Goal: Task Accomplishment & Management: Use online tool/utility

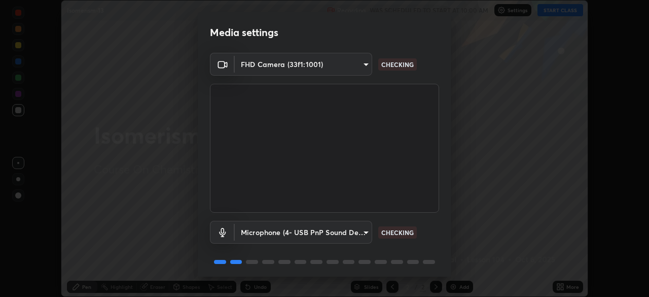
scroll to position [36, 0]
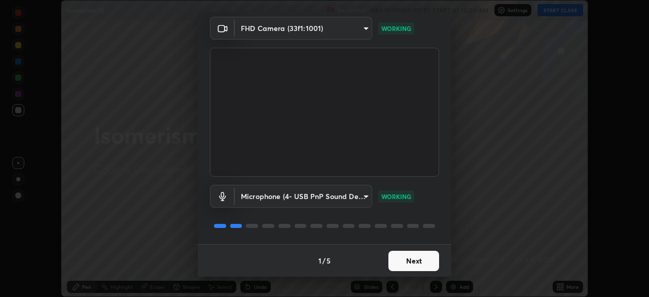
click at [409, 260] on button "Next" at bounding box center [413, 260] width 51 height 20
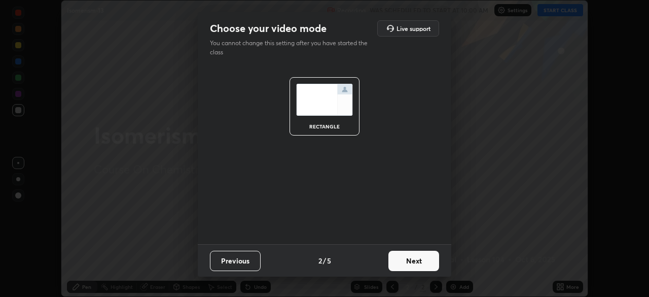
scroll to position [0, 0]
click at [409, 263] on button "Next" at bounding box center [413, 260] width 51 height 20
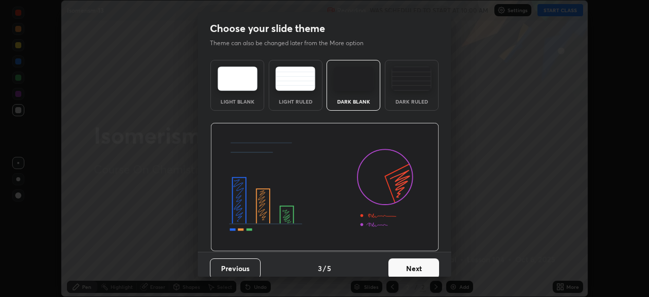
click at [409, 264] on button "Next" at bounding box center [413, 268] width 51 height 20
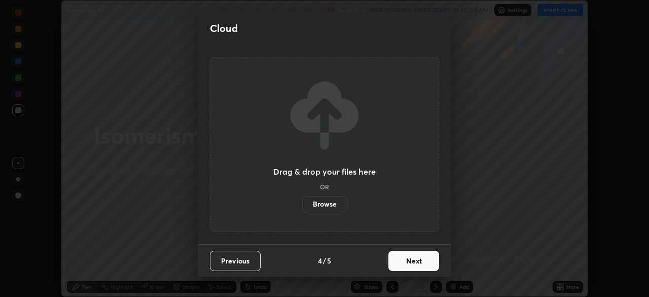
click at [410, 265] on button "Next" at bounding box center [413, 260] width 51 height 20
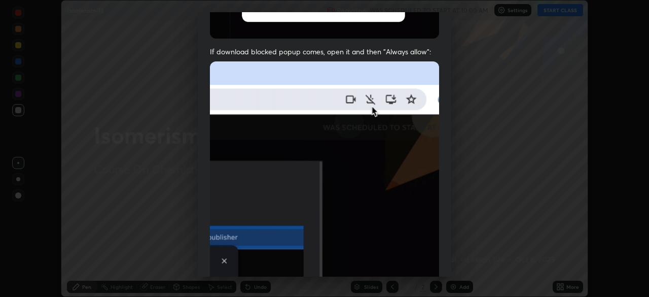
scroll to position [203, 0]
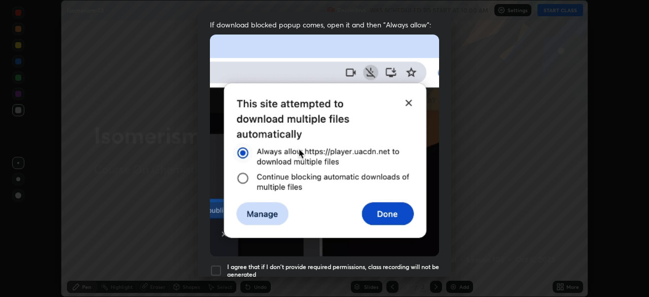
click at [429, 196] on img at bounding box center [324, 145] width 229 height 222
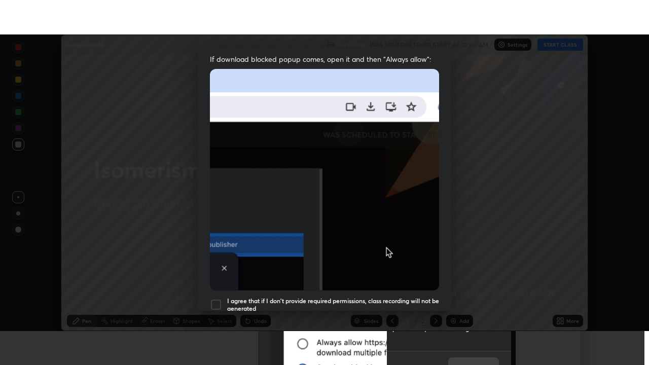
scroll to position [243, 0]
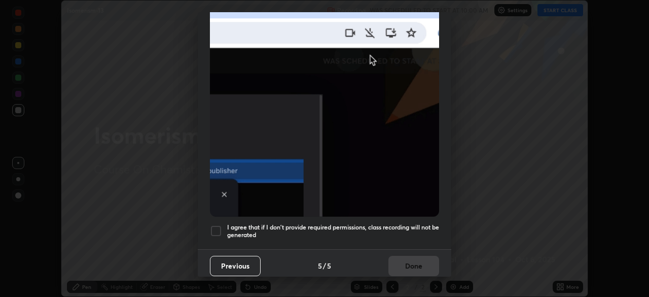
click at [218, 225] on div at bounding box center [216, 231] width 12 height 12
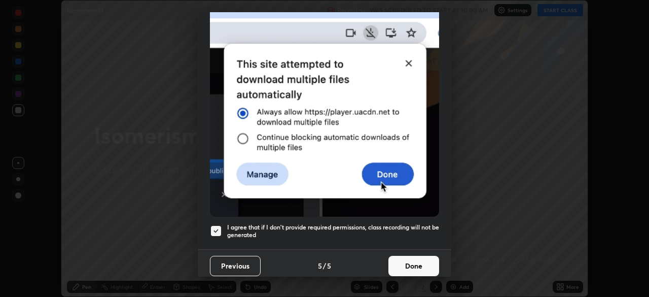
click at [412, 260] on button "Done" at bounding box center [413, 265] width 51 height 20
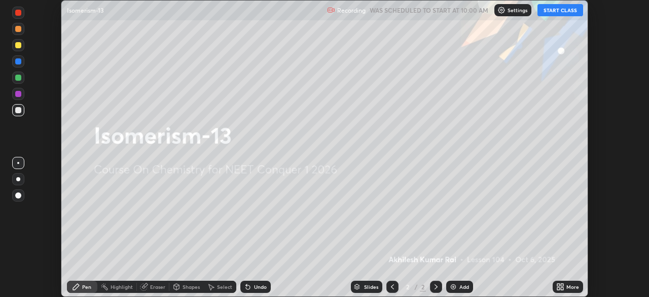
click at [555, 13] on button "START CLASS" at bounding box center [560, 10] width 46 height 12
click at [563, 287] on icon at bounding box center [562, 288] width 3 height 3
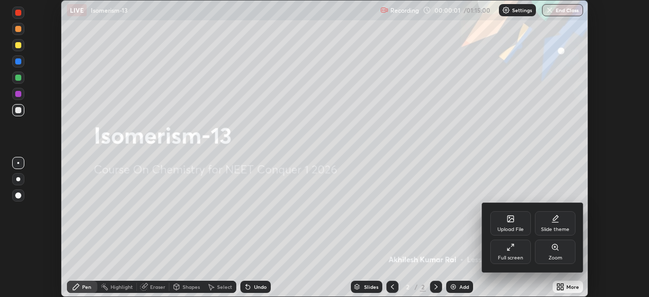
click at [511, 256] on div "Full screen" at bounding box center [510, 257] width 25 height 5
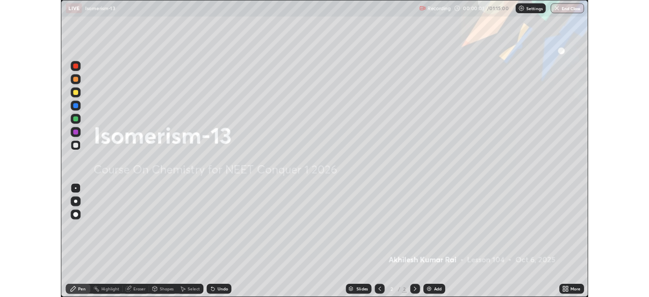
scroll to position [365, 649]
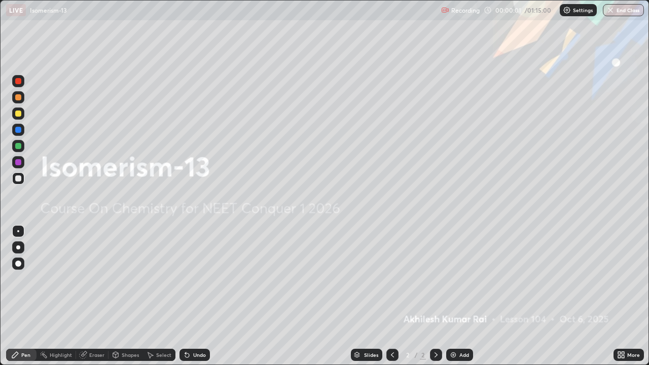
click at [460, 296] on div "Add" at bounding box center [459, 355] width 27 height 12
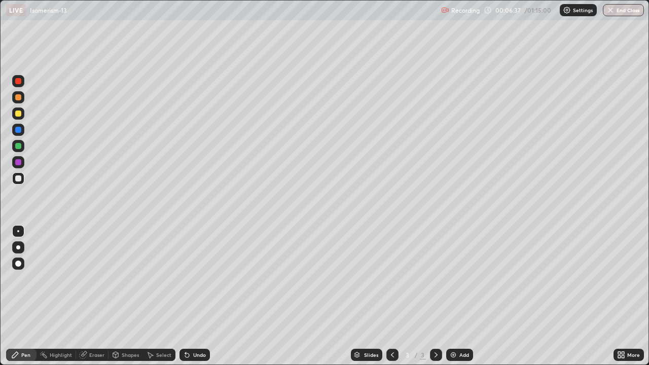
click at [462, 296] on div "Add" at bounding box center [464, 354] width 10 height 5
click at [22, 117] on div at bounding box center [18, 113] width 12 height 12
click at [453, 296] on img at bounding box center [453, 355] width 8 height 8
click at [19, 178] on div at bounding box center [18, 178] width 6 height 6
click at [457, 296] on div "Add" at bounding box center [459, 355] width 27 height 12
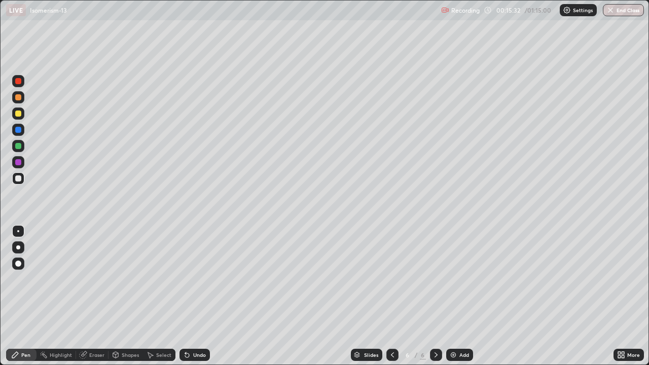
click at [20, 118] on div at bounding box center [18, 113] width 12 height 12
click at [88, 296] on div "Eraser" at bounding box center [92, 355] width 32 height 12
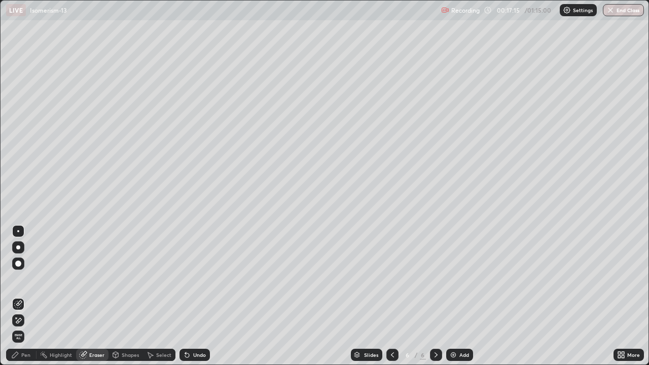
click at [27, 296] on div "Pen" at bounding box center [25, 354] width 9 height 5
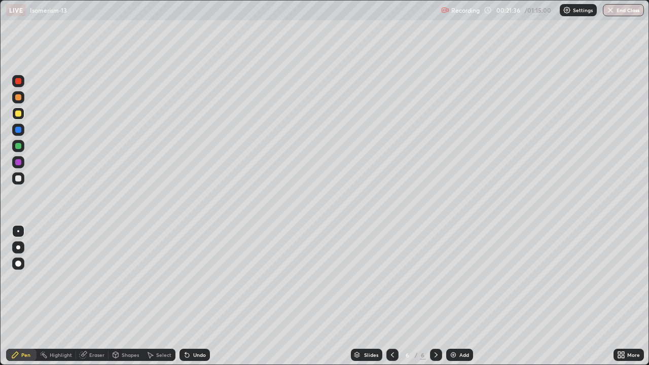
click at [459, 296] on div "Add" at bounding box center [459, 355] width 27 height 12
click at [19, 178] on div at bounding box center [18, 178] width 6 height 6
click at [460, 296] on div "Add" at bounding box center [464, 354] width 10 height 5
click at [17, 115] on div at bounding box center [18, 114] width 6 height 6
click at [16, 178] on div at bounding box center [18, 178] width 6 height 6
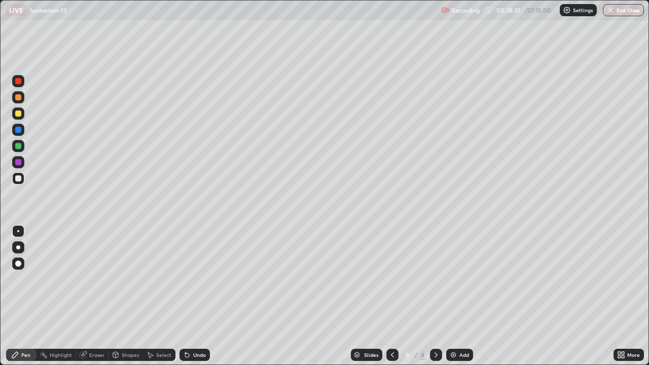
click at [19, 117] on div at bounding box center [18, 113] width 12 height 12
click at [18, 178] on div at bounding box center [18, 178] width 6 height 6
click at [466, 296] on div "Add" at bounding box center [464, 354] width 10 height 5
click at [23, 119] on div at bounding box center [18, 113] width 12 height 16
click at [19, 178] on div at bounding box center [18, 178] width 6 height 6
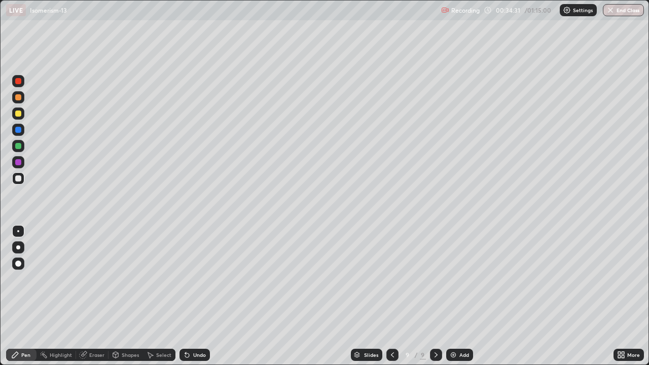
click at [84, 296] on icon at bounding box center [84, 353] width 6 height 5
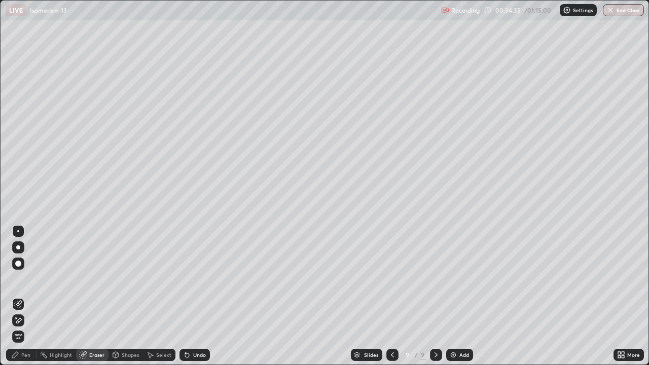
click at [25, 296] on div "Pen" at bounding box center [25, 354] width 9 height 5
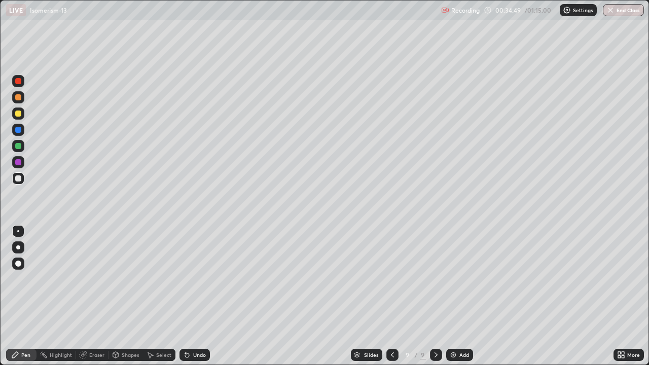
click at [17, 114] on div at bounding box center [18, 114] width 6 height 6
click at [453, 296] on img at bounding box center [453, 355] width 8 height 8
click at [18, 179] on div at bounding box center [18, 178] width 6 height 6
click at [93, 296] on div "Eraser" at bounding box center [92, 355] width 32 height 12
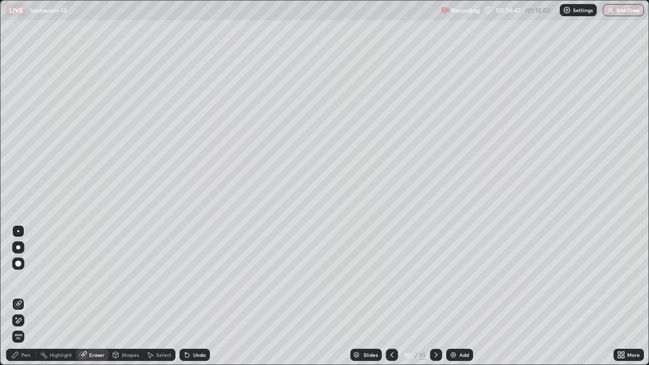
click at [21, 296] on div "Pen" at bounding box center [25, 354] width 9 height 5
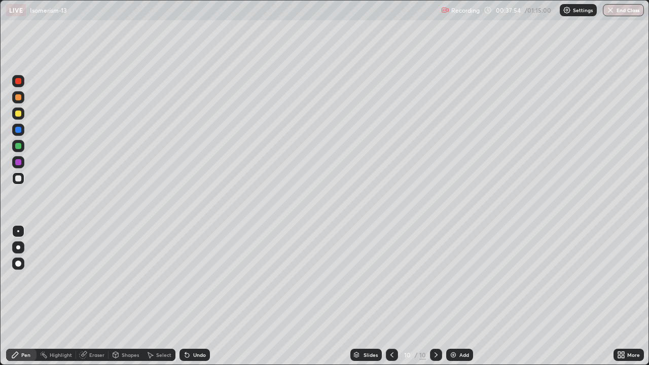
click at [18, 114] on div at bounding box center [18, 114] width 6 height 6
click at [23, 143] on div at bounding box center [18, 146] width 12 height 12
click at [16, 179] on div at bounding box center [18, 178] width 6 height 6
click at [20, 115] on div at bounding box center [18, 114] width 6 height 6
click at [20, 179] on div at bounding box center [18, 178] width 6 height 6
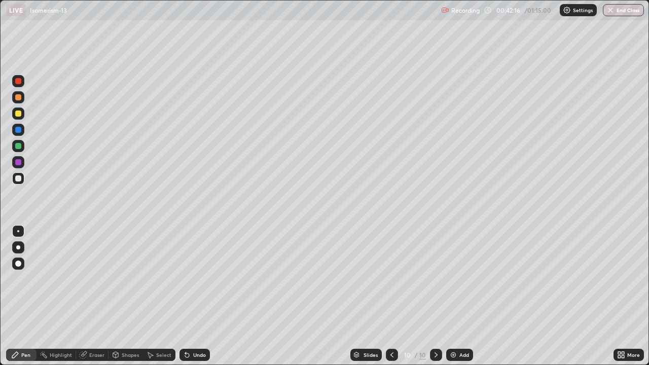
click at [18, 114] on div at bounding box center [18, 114] width 6 height 6
click at [464, 296] on div "Add" at bounding box center [464, 354] width 10 height 5
click at [19, 178] on div at bounding box center [18, 178] width 6 height 6
click at [133, 296] on div "Shapes" at bounding box center [130, 354] width 17 height 5
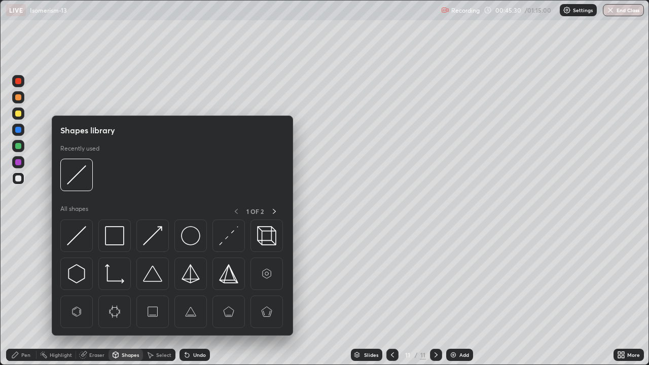
click at [99, 296] on div "Eraser" at bounding box center [96, 354] width 15 height 5
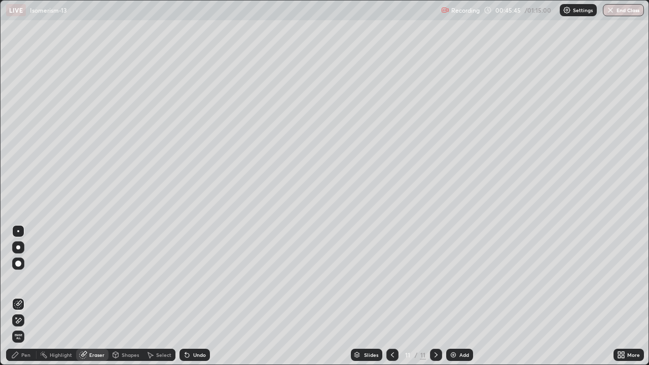
click at [21, 296] on div "Pen" at bounding box center [25, 354] width 9 height 5
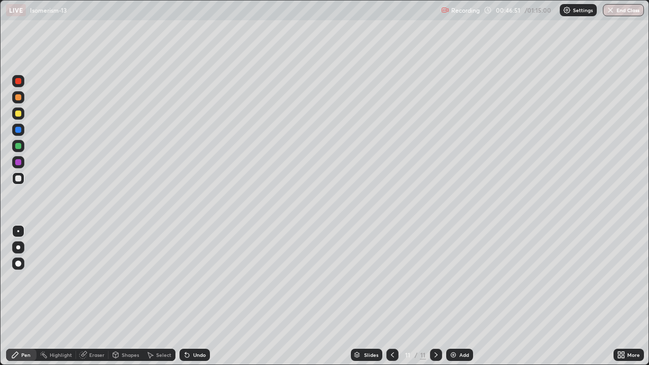
click at [96, 296] on div "Eraser" at bounding box center [96, 354] width 15 height 5
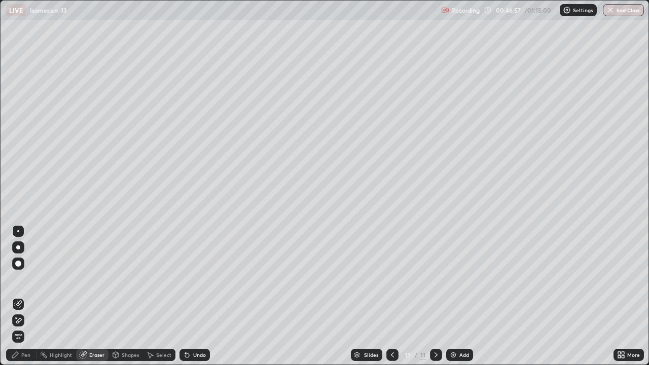
click at [28, 296] on div "Pen" at bounding box center [21, 355] width 30 height 12
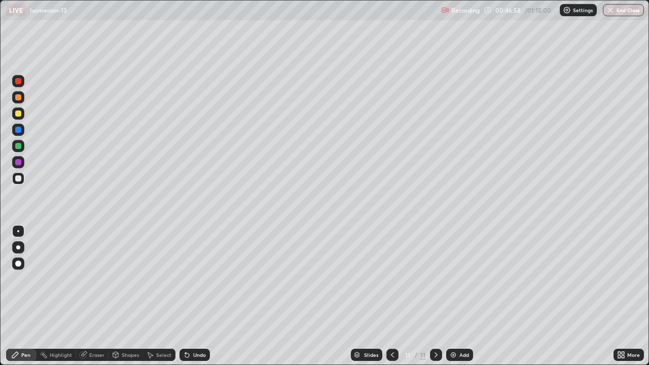
click at [21, 115] on div at bounding box center [18, 114] width 6 height 6
click at [454, 296] on img at bounding box center [453, 355] width 8 height 8
click at [22, 181] on div at bounding box center [18, 178] width 12 height 12
click at [20, 181] on div at bounding box center [18, 178] width 6 height 6
click at [391, 296] on icon at bounding box center [392, 355] width 8 height 8
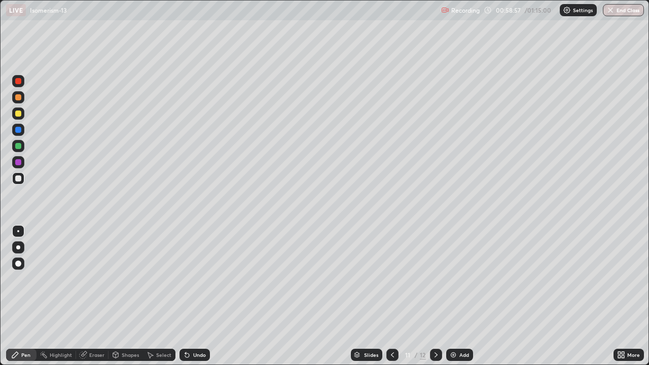
click at [391, 296] on icon at bounding box center [392, 355] width 8 height 8
click at [390, 296] on icon at bounding box center [392, 355] width 8 height 8
click at [391, 296] on icon at bounding box center [392, 355] width 8 height 8
click at [390, 296] on icon at bounding box center [392, 355] width 8 height 8
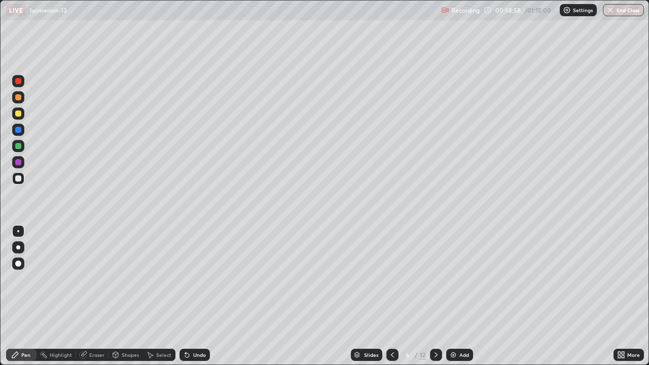
click at [391, 296] on icon at bounding box center [392, 354] width 3 height 5
click at [430, 296] on div at bounding box center [436, 355] width 12 height 20
click at [430, 296] on div at bounding box center [436, 355] width 12 height 12
click at [436, 296] on icon at bounding box center [436, 355] width 8 height 8
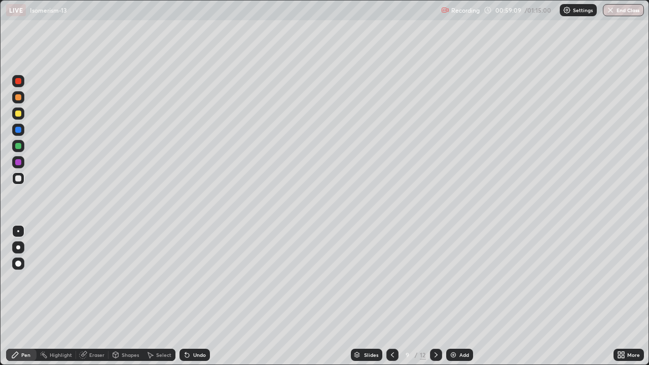
click at [435, 296] on icon at bounding box center [436, 355] width 8 height 8
click at [434, 296] on icon at bounding box center [436, 355] width 8 height 8
click at [467, 296] on div "Add" at bounding box center [459, 355] width 27 height 12
click at [20, 116] on div at bounding box center [18, 114] width 6 height 6
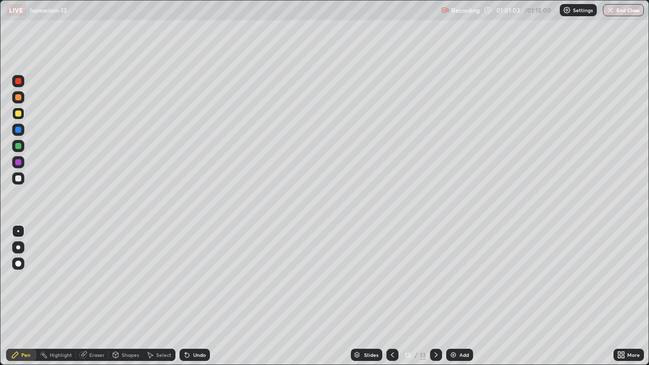
click at [18, 182] on div at bounding box center [18, 178] width 12 height 12
click at [457, 296] on div "Add" at bounding box center [459, 355] width 27 height 12
click at [19, 116] on div at bounding box center [18, 114] width 6 height 6
click at [23, 179] on div at bounding box center [18, 178] width 12 height 12
click at [630, 13] on button "End Class" at bounding box center [624, 10] width 40 height 12
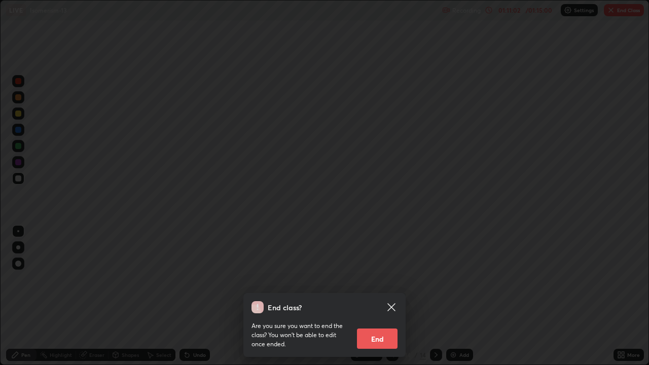
click at [390, 296] on button "End" at bounding box center [377, 338] width 41 height 20
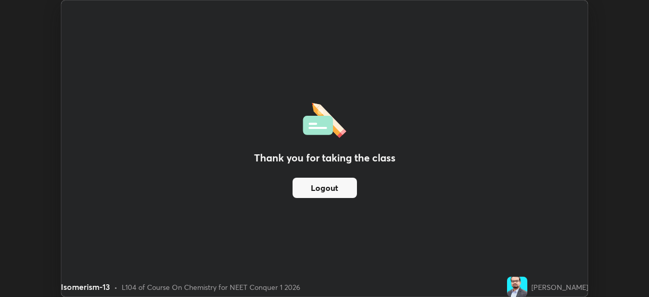
scroll to position [50397, 50044]
